Goal: Check status: Check status

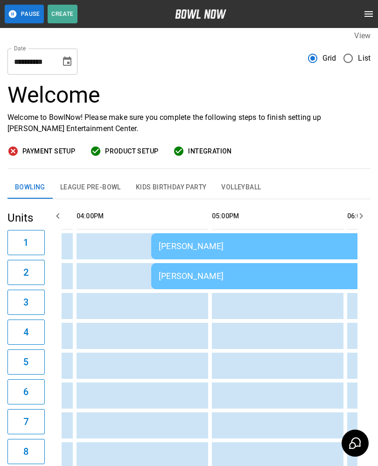
click at [219, 274] on div "[PERSON_NAME]" at bounding box center [286, 276] width 254 height 10
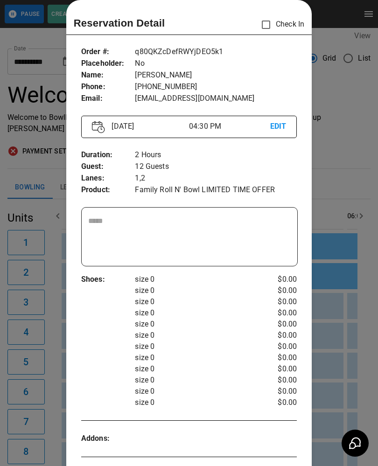
click at [360, 353] on div at bounding box center [189, 233] width 378 height 466
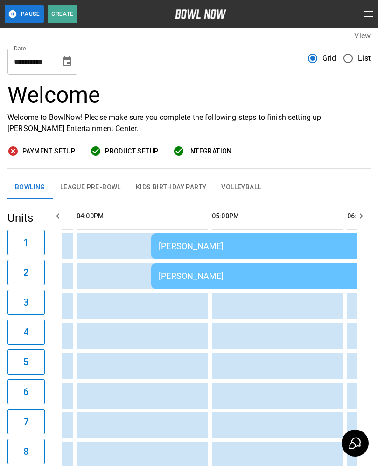
click at [173, 187] on button "Kids Birthday Party" at bounding box center [171, 187] width 86 height 22
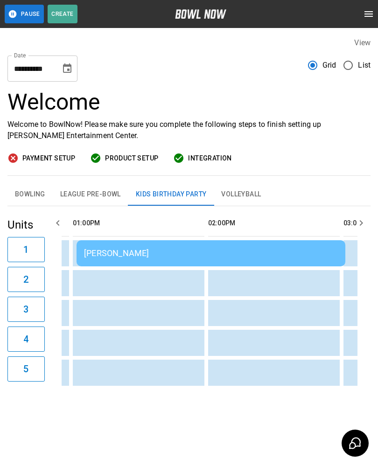
click at [165, 240] on td "Abby Roeller" at bounding box center [210, 253] width 269 height 26
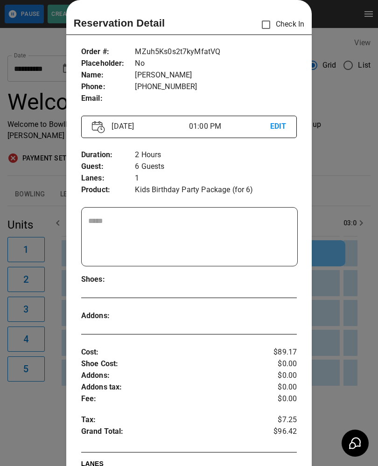
click at [346, 305] on div at bounding box center [189, 233] width 378 height 466
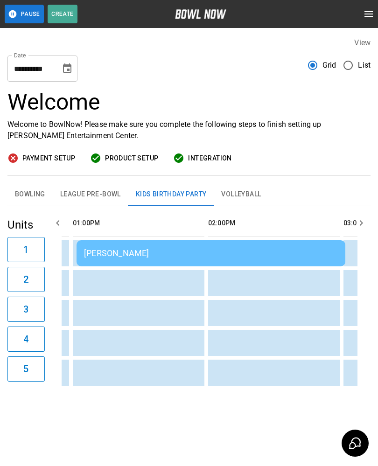
click at [69, 69] on icon "Choose date, selected date is Sep 6, 2025" at bounding box center [67, 67] width 8 height 9
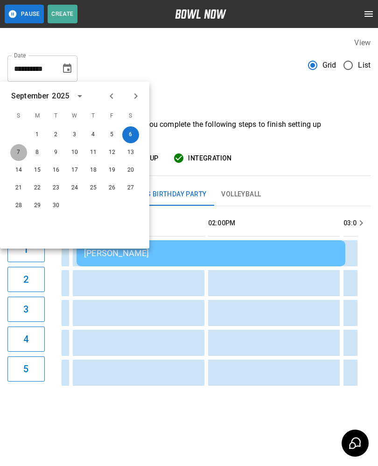
click at [19, 157] on button "7" at bounding box center [18, 152] width 17 height 17
type input "**********"
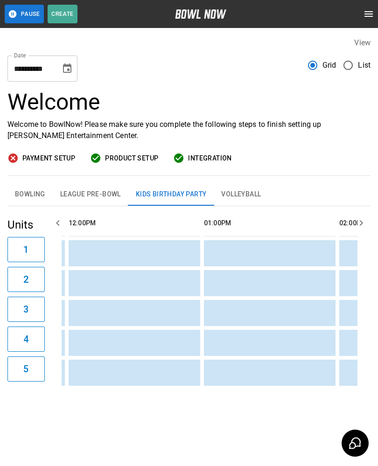
scroll to position [0, 587]
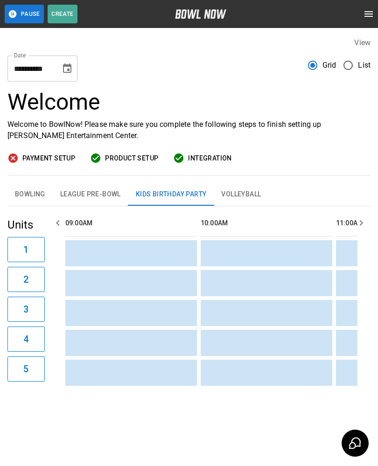
click at [35, 187] on button "Bowling" at bounding box center [29, 194] width 45 height 22
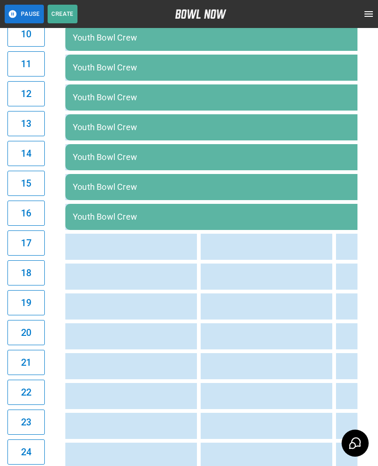
scroll to position [531, 0]
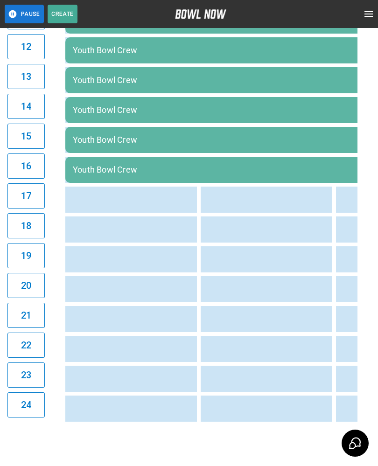
click at [251, 341] on td "sticky table" at bounding box center [250, 349] width 30 height 26
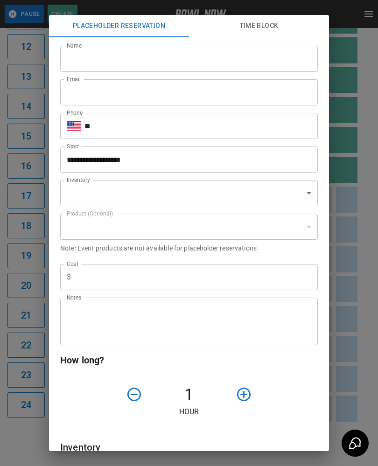
scroll to position [0, 206]
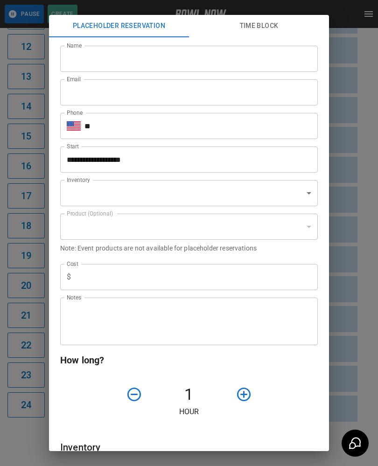
type input "**********"
click at [359, 364] on div "**********" at bounding box center [189, 233] width 378 height 466
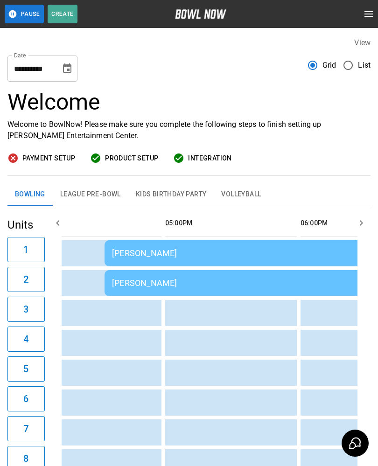
click at [255, 278] on div "[PERSON_NAME]" at bounding box center [239, 283] width 254 height 10
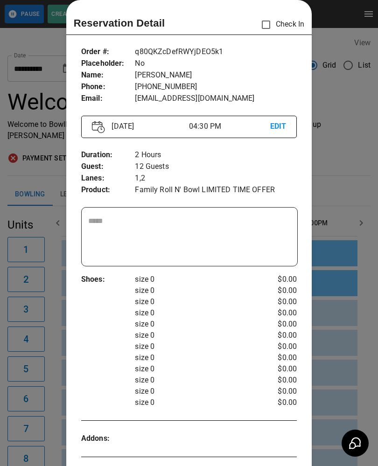
click at [348, 354] on div at bounding box center [189, 233] width 378 height 466
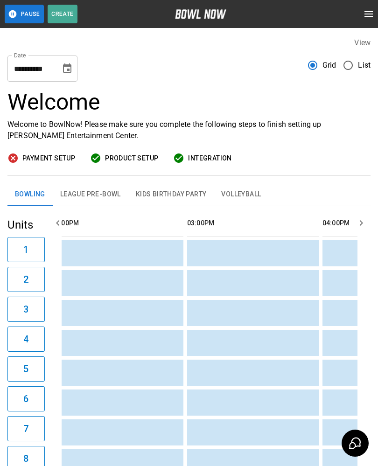
click at [68, 62] on button "Choose date, selected date is Sep 6, 2025" at bounding box center [67, 68] width 19 height 19
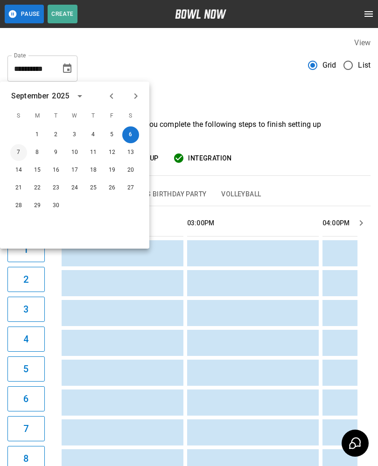
click at [17, 150] on button "7" at bounding box center [18, 152] width 17 height 17
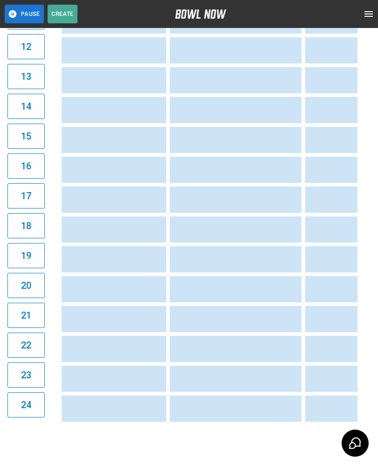
scroll to position [0, 1064]
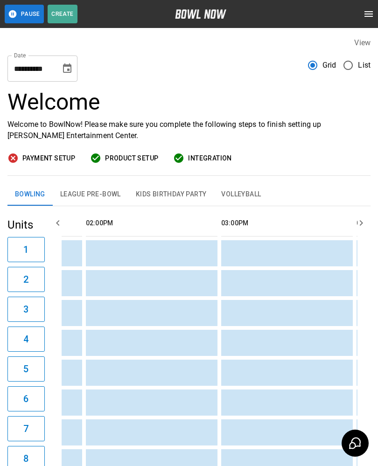
click at [67, 64] on icon "Choose date, selected date is Sep 7, 2025" at bounding box center [67, 68] width 11 height 11
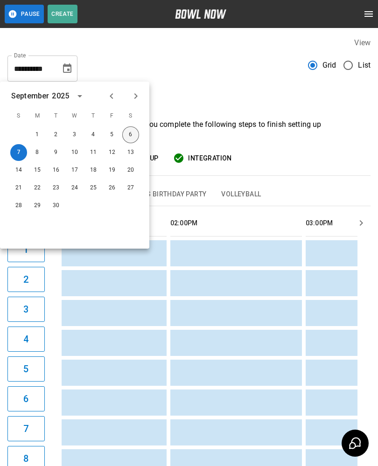
click at [132, 135] on button "6" at bounding box center [130, 134] width 17 height 17
type input "**********"
